Goal: Download file/media

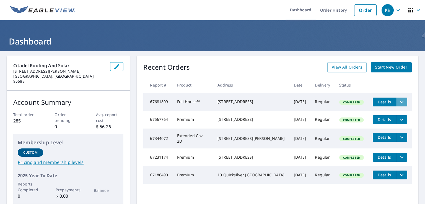
click at [400, 101] on icon "filesDropdownBtn-67681809" at bounding box center [401, 102] width 3 height 2
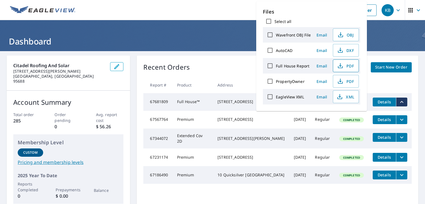
click at [337, 64] on icon "button" at bounding box center [340, 66] width 7 height 7
click at [349, 34] on span "OBJ" at bounding box center [345, 35] width 18 height 7
click at [347, 50] on span "DXF" at bounding box center [345, 50] width 18 height 7
click at [350, 99] on span "XML" at bounding box center [345, 97] width 18 height 7
click at [237, 10] on ul "Dashboard Order History Order" at bounding box center [229, 10] width 301 height 20
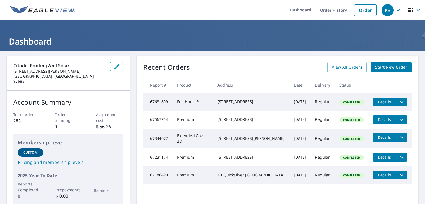
click at [383, 122] on span "Details" at bounding box center [384, 119] width 17 height 5
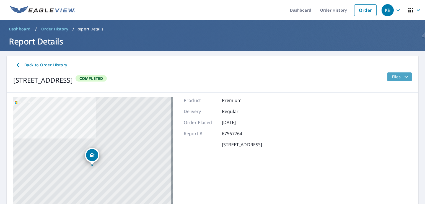
click at [403, 76] on icon "filesDropdownBtn-67567764" at bounding box center [406, 77] width 7 height 7
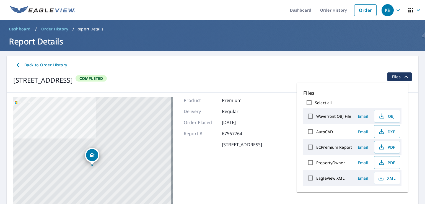
click at [390, 147] on span "PDF" at bounding box center [387, 147] width 18 height 7
click at [328, 11] on link "Order History" at bounding box center [334, 10] width 36 height 20
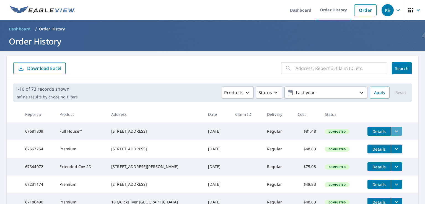
click at [395, 132] on icon "filesDropdownBtn-67681809" at bounding box center [396, 132] width 3 height 2
